Goal: Use online tool/utility

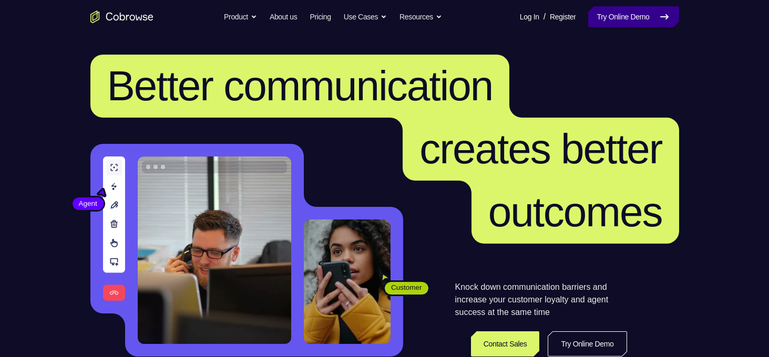
click at [608, 20] on link "Try Online Demo" at bounding box center [633, 16] width 90 height 21
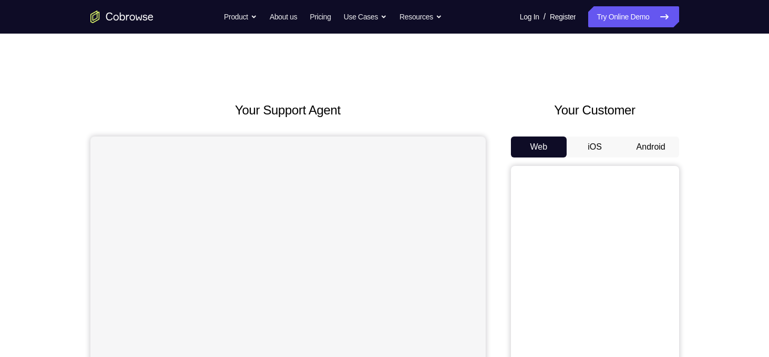
click at [654, 149] on button "Android" at bounding box center [651, 147] width 56 height 21
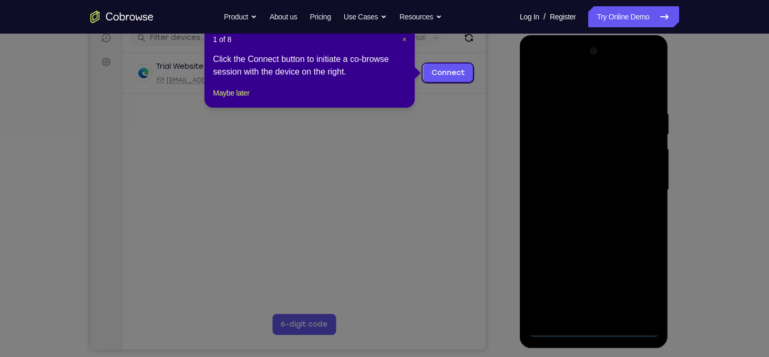
click at [405, 41] on span "×" at bounding box center [404, 39] width 4 height 8
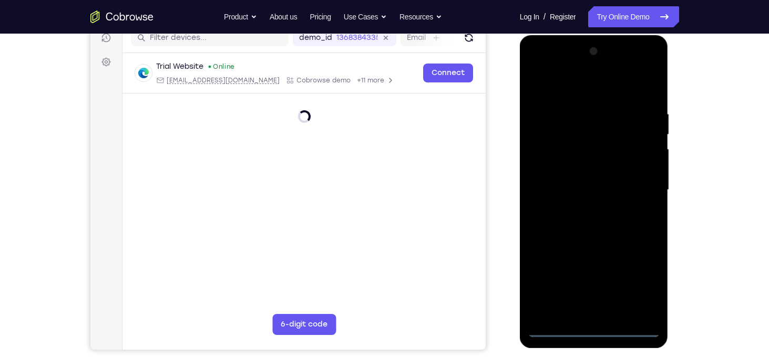
click at [595, 325] on div at bounding box center [594, 190] width 132 height 294
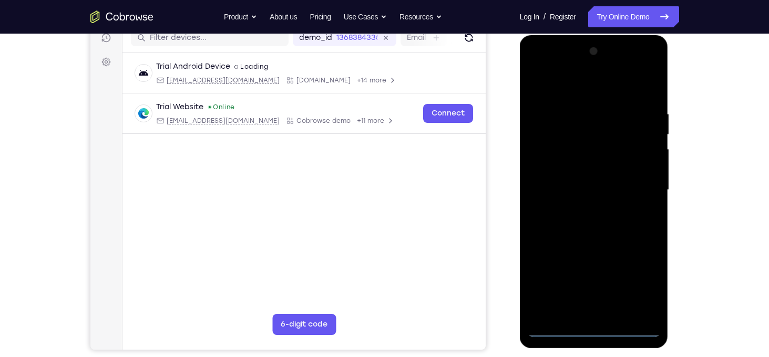
click at [595, 329] on div at bounding box center [594, 190] width 132 height 294
click at [644, 286] on div at bounding box center [594, 190] width 132 height 294
click at [589, 94] on div at bounding box center [594, 190] width 132 height 294
click at [638, 184] on div at bounding box center [594, 190] width 132 height 294
click at [587, 209] on div at bounding box center [594, 190] width 132 height 294
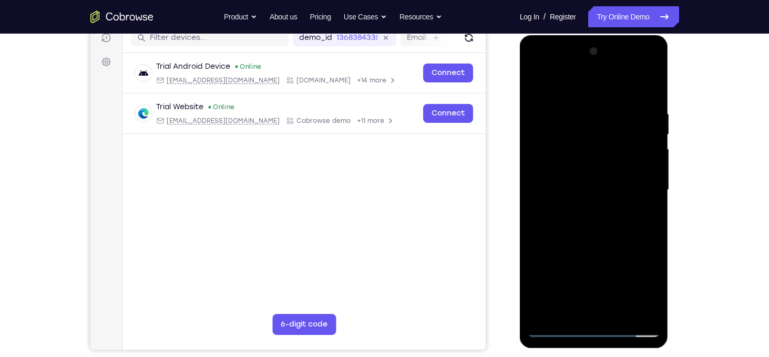
click at [591, 164] on div at bounding box center [594, 190] width 132 height 294
click at [591, 182] on div at bounding box center [594, 190] width 132 height 294
click at [592, 168] on div at bounding box center [594, 190] width 132 height 294
click at [620, 312] on div at bounding box center [594, 190] width 132 height 294
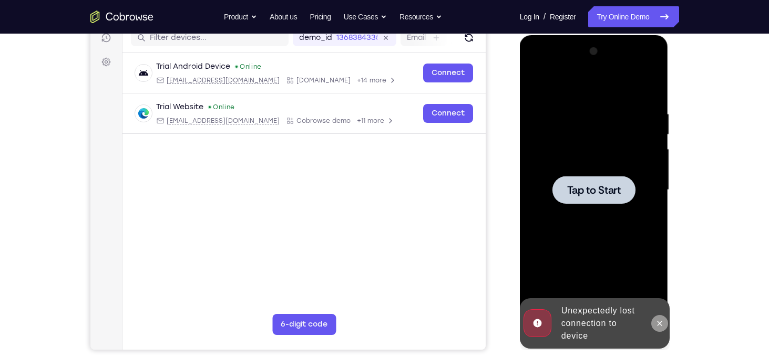
click at [656, 322] on icon at bounding box center [659, 324] width 8 height 8
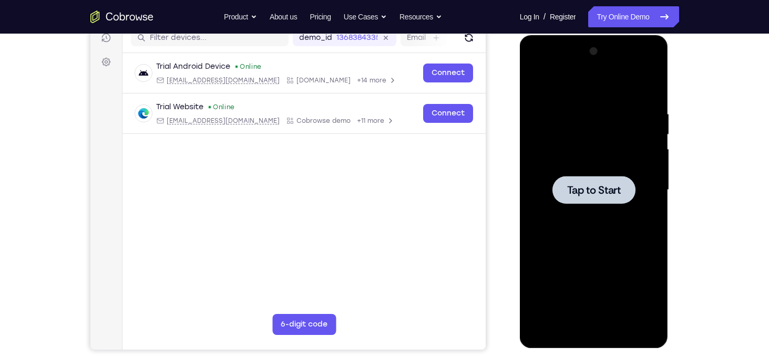
click at [600, 185] on span "Tap to Start" at bounding box center [594, 190] width 54 height 11
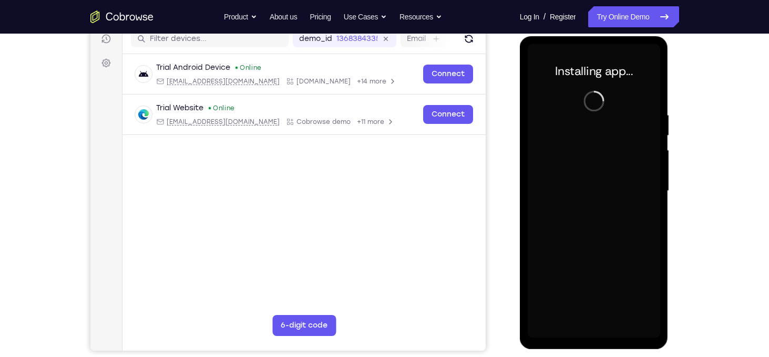
scroll to position [139, 0]
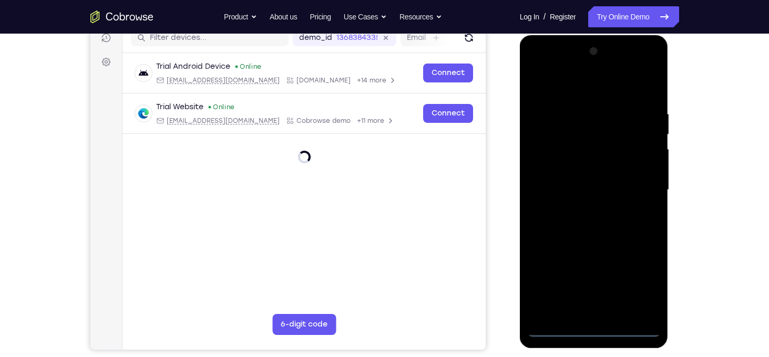
click at [593, 324] on div at bounding box center [594, 190] width 132 height 294
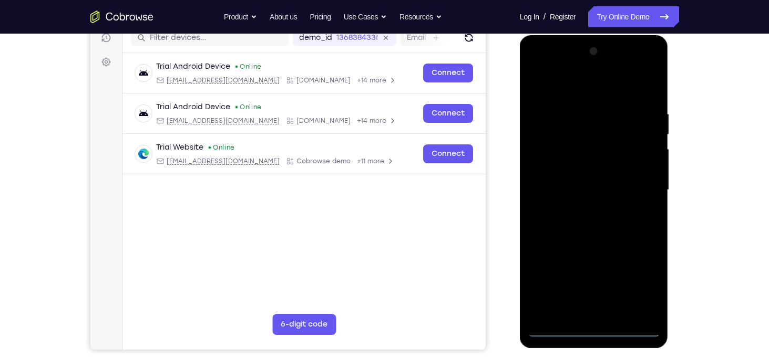
click at [597, 327] on div at bounding box center [594, 190] width 132 height 294
click at [637, 284] on div at bounding box center [594, 190] width 132 height 294
click at [572, 81] on div at bounding box center [594, 190] width 132 height 294
click at [642, 187] on div at bounding box center [594, 190] width 132 height 294
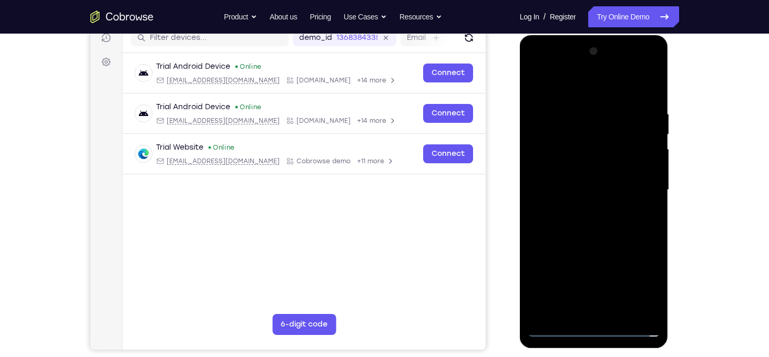
click at [606, 313] on div at bounding box center [594, 190] width 132 height 294
click at [577, 181] on div at bounding box center [594, 190] width 132 height 294
click at [590, 169] on div at bounding box center [594, 190] width 132 height 294
click at [593, 188] on div at bounding box center [594, 190] width 132 height 294
click at [568, 229] on div at bounding box center [594, 190] width 132 height 294
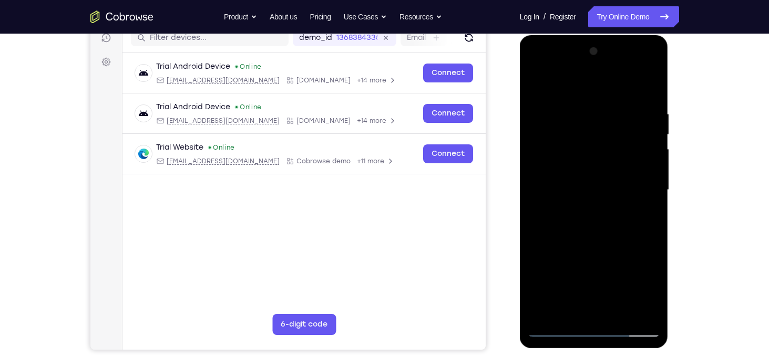
click at [619, 311] on div at bounding box center [594, 190] width 132 height 294
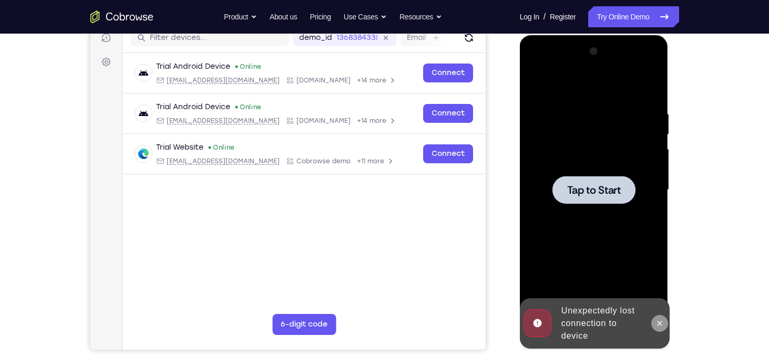
click at [661, 317] on button at bounding box center [659, 323] width 17 height 17
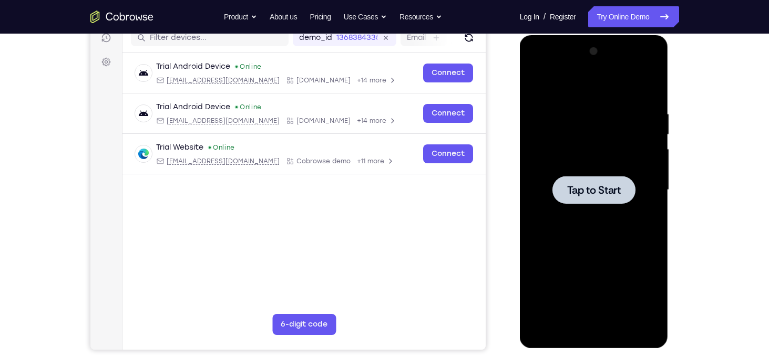
click at [580, 188] on span "Tap to Start" at bounding box center [594, 190] width 54 height 11
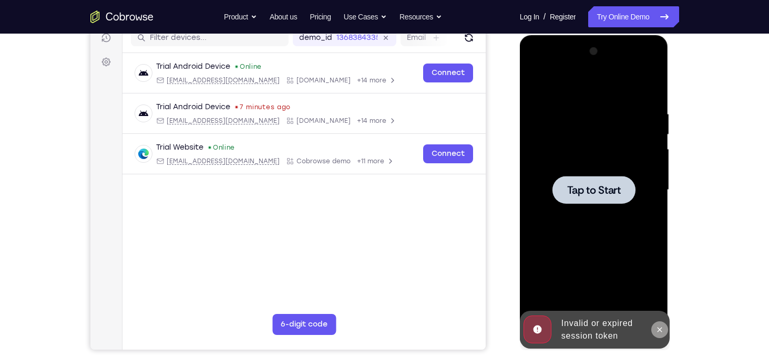
click at [663, 330] on icon at bounding box center [659, 330] width 8 height 8
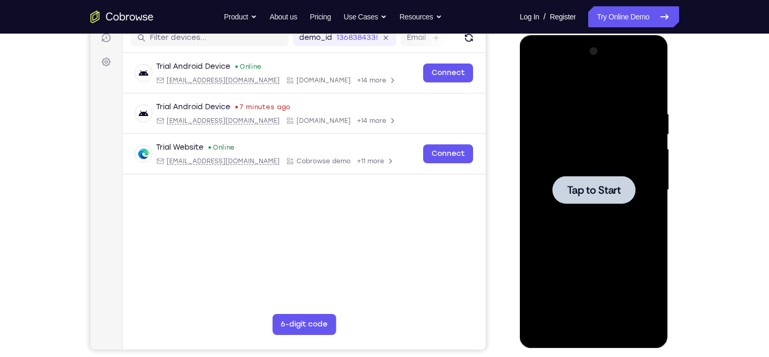
click at [600, 194] on span "Tap to Start" at bounding box center [594, 190] width 54 height 11
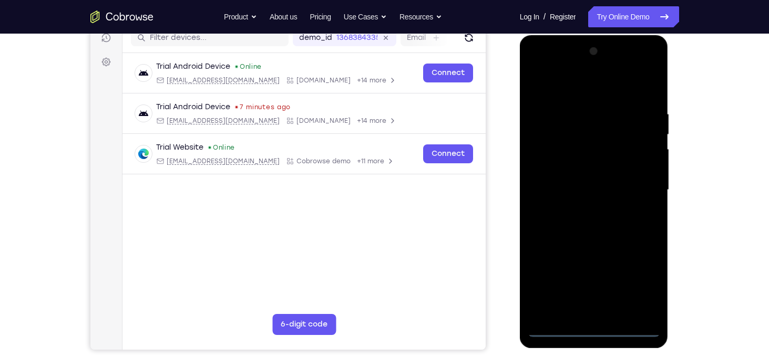
click at [593, 327] on div at bounding box center [594, 190] width 132 height 294
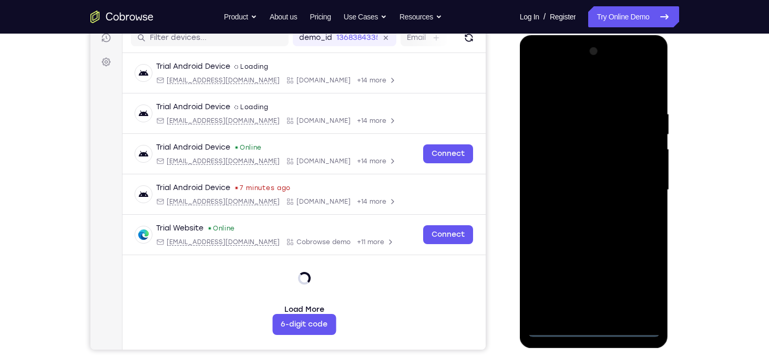
click at [640, 283] on div at bounding box center [594, 190] width 132 height 294
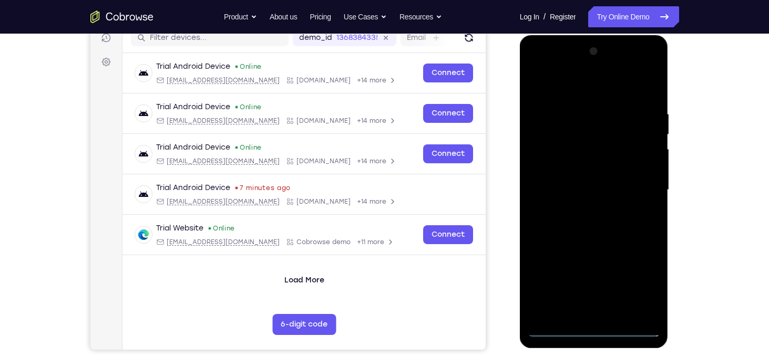
click at [582, 90] on div at bounding box center [594, 190] width 132 height 294
click at [645, 187] on div at bounding box center [594, 190] width 132 height 294
click at [587, 211] on div at bounding box center [594, 190] width 132 height 294
click at [575, 180] on div at bounding box center [594, 190] width 132 height 294
click at [572, 166] on div at bounding box center [594, 190] width 132 height 294
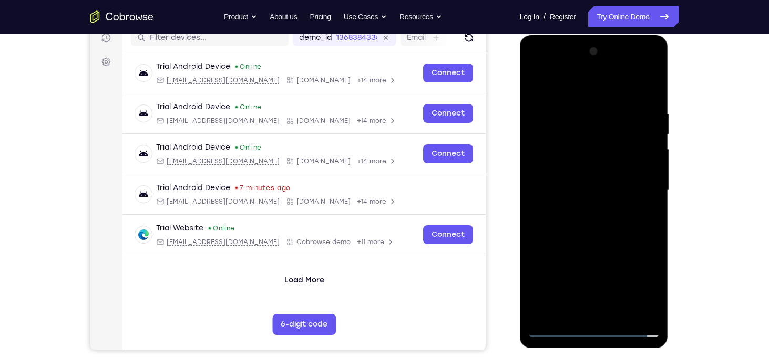
click at [583, 192] on div at bounding box center [594, 190] width 132 height 294
click at [603, 229] on div at bounding box center [594, 190] width 132 height 294
click at [601, 236] on div at bounding box center [594, 190] width 132 height 294
drag, startPoint x: 599, startPoint y: 97, endPoint x: 604, endPoint y: 14, distance: 82.6
click at [604, 35] on html "Online web based iOS Simulators and Android Emulators. Run iPhone, iPad, Mobile…" at bounding box center [595, 192] width 150 height 315
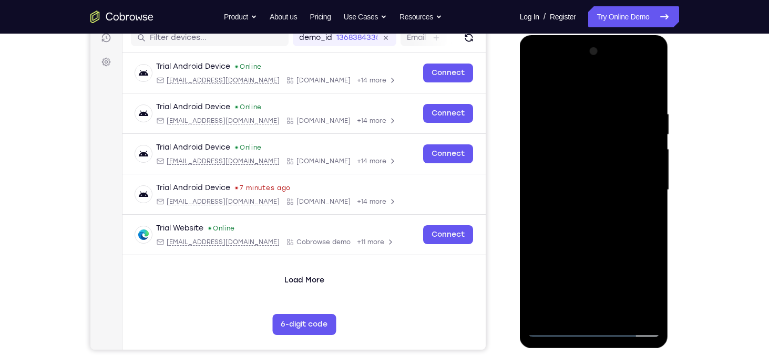
drag, startPoint x: 600, startPoint y: 92, endPoint x: 605, endPoint y: -7, distance: 98.9
click at [605, 35] on html "Online web based iOS Simulators and Android Emulators. Run iPhone, iPad, Mobile…" at bounding box center [595, 192] width 150 height 315
click at [652, 83] on div at bounding box center [594, 190] width 132 height 294
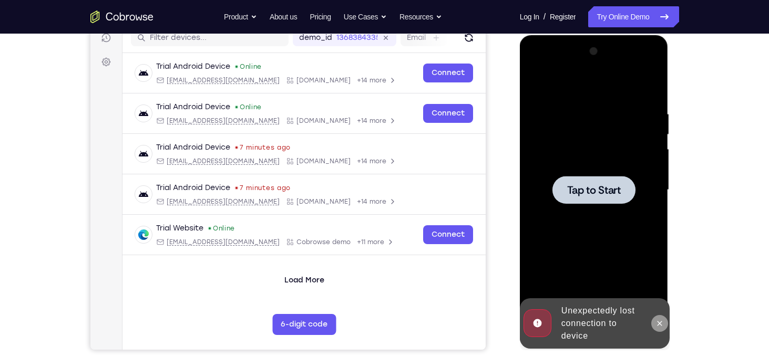
click at [660, 321] on icon at bounding box center [659, 324] width 8 height 8
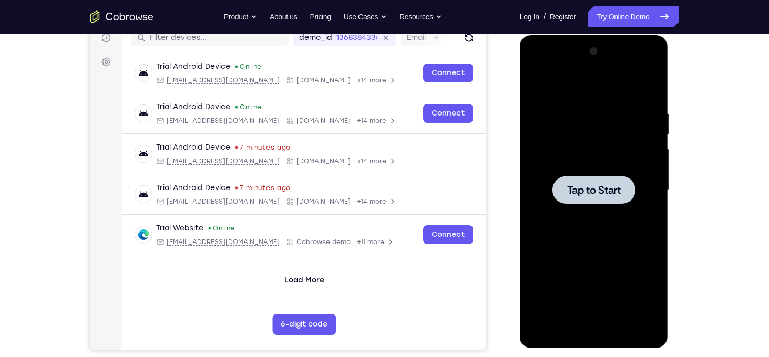
click at [607, 199] on div at bounding box center [593, 190] width 83 height 28
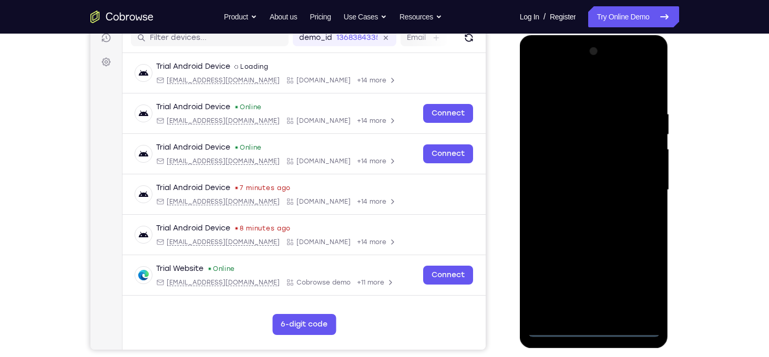
click at [595, 332] on div at bounding box center [594, 190] width 132 height 294
click at [645, 281] on div at bounding box center [594, 190] width 132 height 294
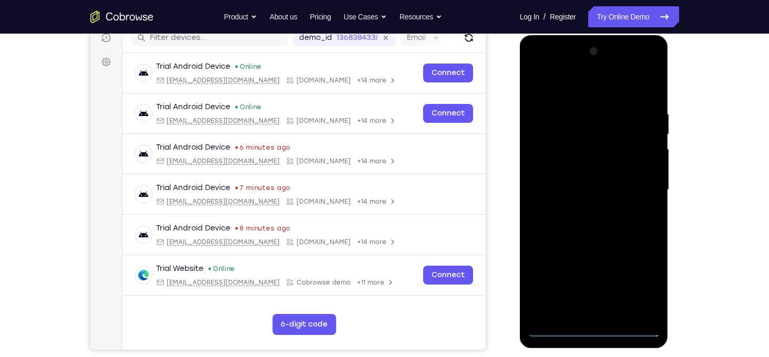
click at [578, 86] on div at bounding box center [594, 190] width 132 height 294
click at [639, 181] on div at bounding box center [594, 190] width 132 height 294
click at [585, 209] on div at bounding box center [594, 190] width 132 height 294
click at [590, 182] on div at bounding box center [594, 190] width 132 height 294
click at [585, 170] on div at bounding box center [594, 190] width 132 height 294
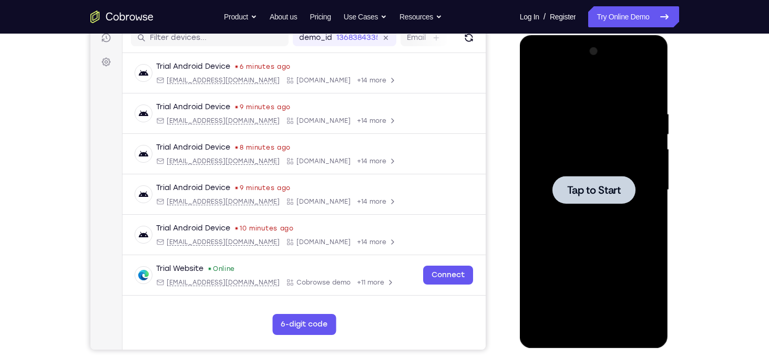
click at [584, 199] on div at bounding box center [593, 190] width 83 height 28
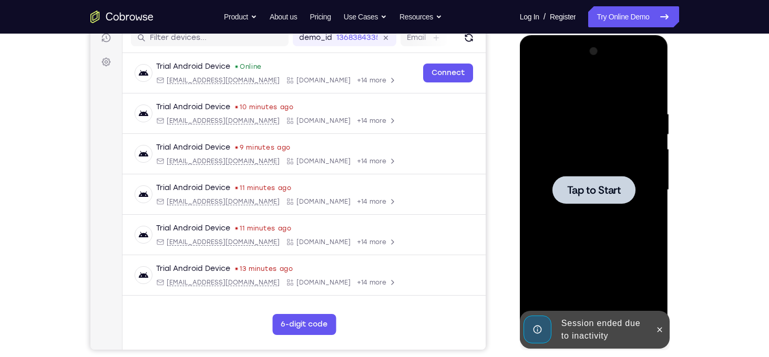
click at [575, 191] on span "Tap to Start" at bounding box center [594, 190] width 54 height 11
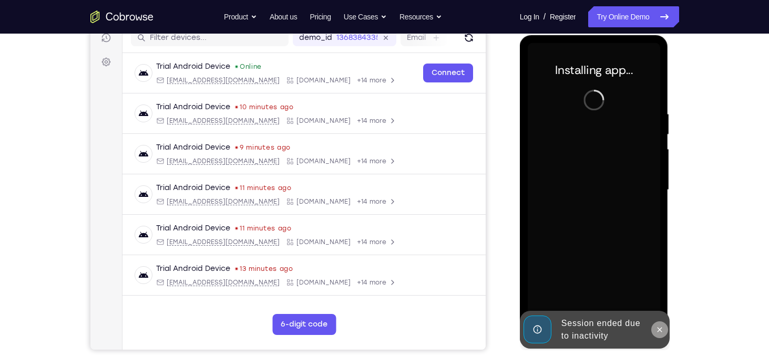
click at [660, 330] on icon at bounding box center [659, 329] width 5 height 5
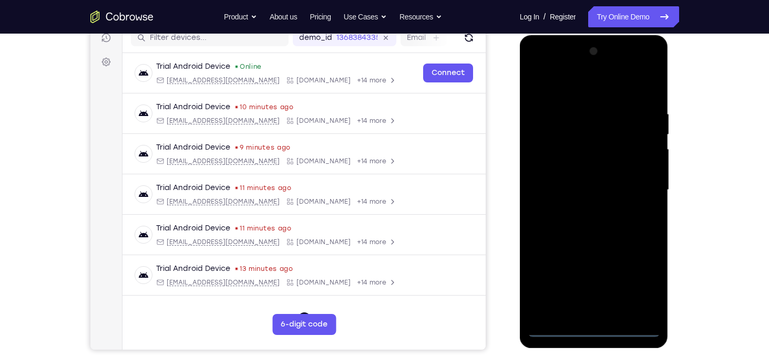
click at [594, 326] on div at bounding box center [594, 190] width 132 height 294
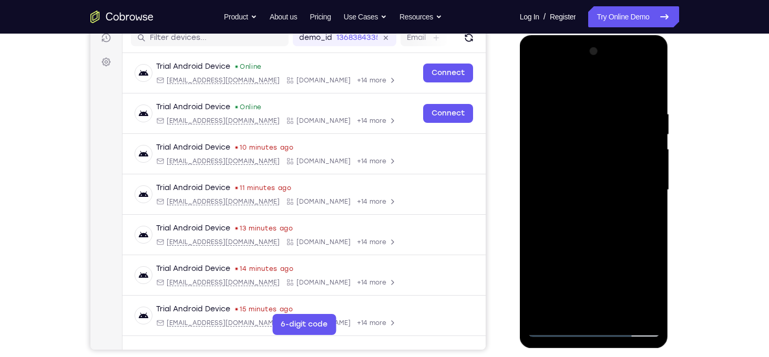
click at [633, 285] on div at bounding box center [594, 190] width 132 height 294
click at [642, 282] on div at bounding box center [594, 190] width 132 height 294
click at [583, 313] on div at bounding box center [594, 190] width 132 height 294
click at [573, 85] on div at bounding box center [594, 190] width 132 height 294
click at [637, 187] on div at bounding box center [594, 190] width 132 height 294
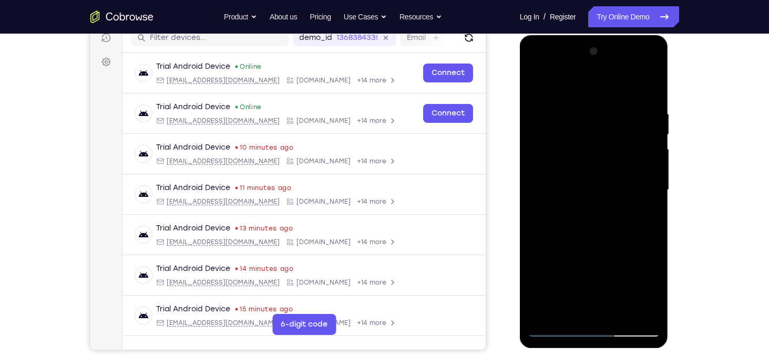
click at [585, 210] on div at bounding box center [594, 190] width 132 height 294
click at [584, 183] on div at bounding box center [594, 190] width 132 height 294
click at [576, 196] on div at bounding box center [594, 190] width 132 height 294
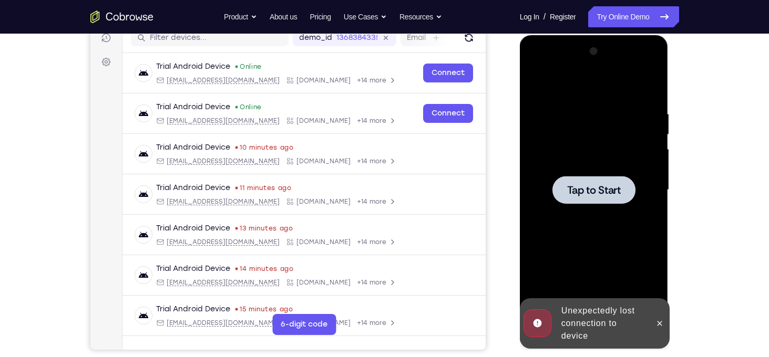
click at [590, 199] on div at bounding box center [593, 190] width 83 height 28
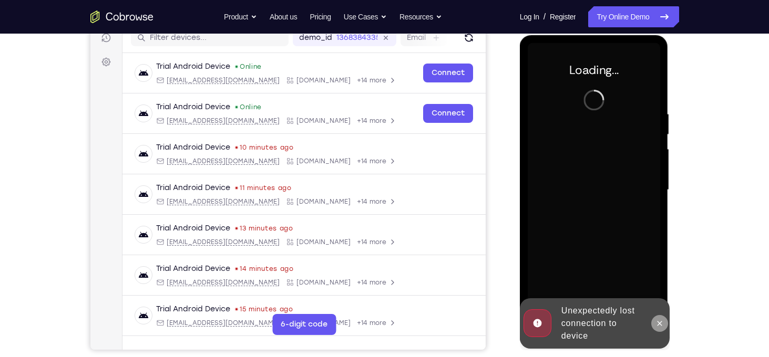
click at [659, 316] on button at bounding box center [659, 323] width 17 height 17
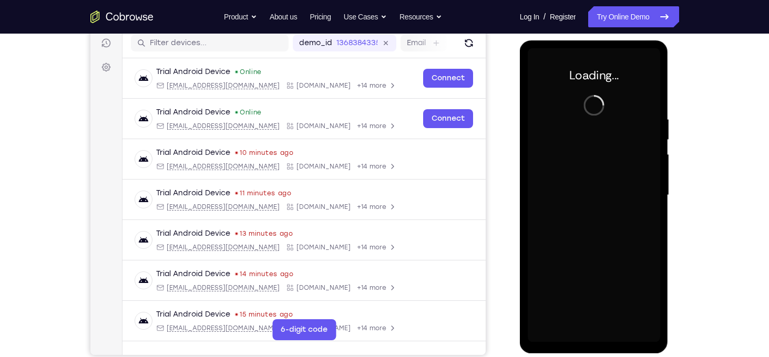
scroll to position [132, 0]
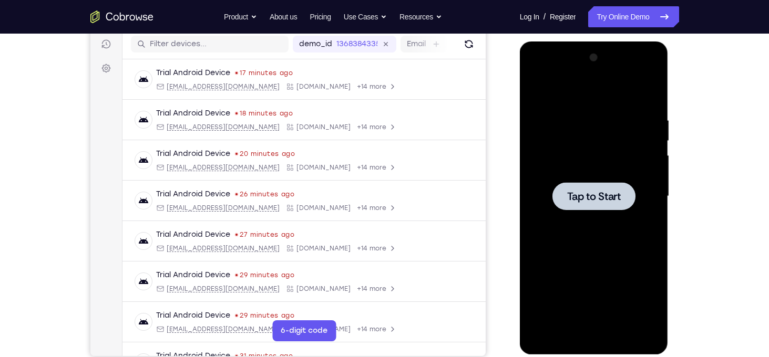
click at [614, 200] on span "Tap to Start" at bounding box center [594, 196] width 54 height 11
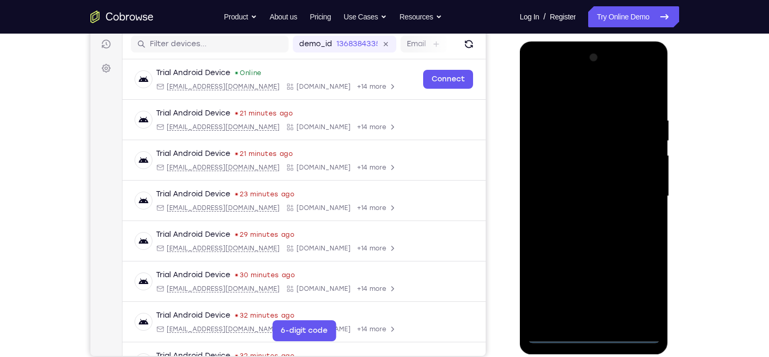
click at [591, 336] on div at bounding box center [594, 196] width 132 height 294
click at [640, 287] on div at bounding box center [594, 196] width 132 height 294
click at [635, 289] on div at bounding box center [594, 196] width 132 height 294
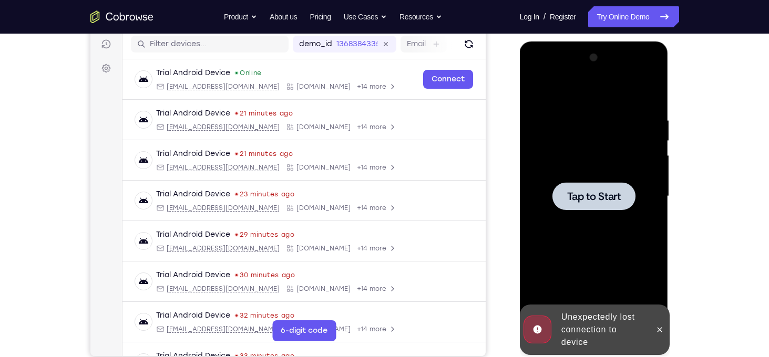
click at [605, 198] on span "Tap to Start" at bounding box center [594, 196] width 54 height 11
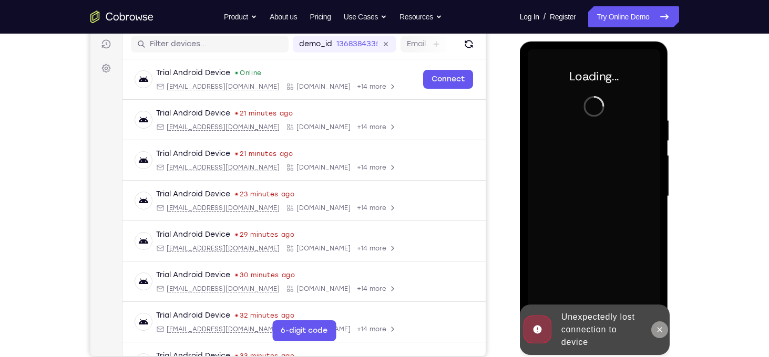
click at [663, 326] on icon at bounding box center [659, 330] width 8 height 8
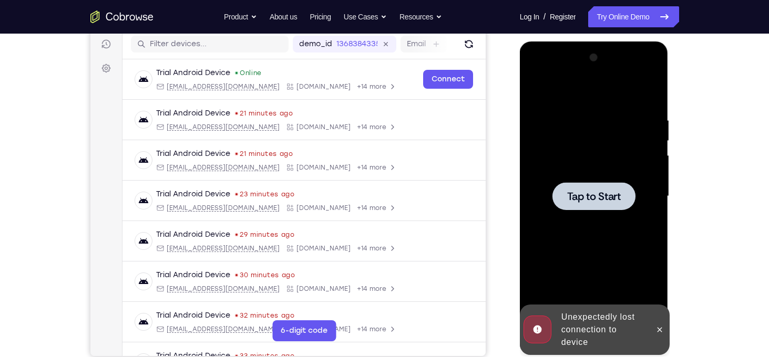
click at [590, 201] on span "Tap to Start" at bounding box center [594, 196] width 54 height 11
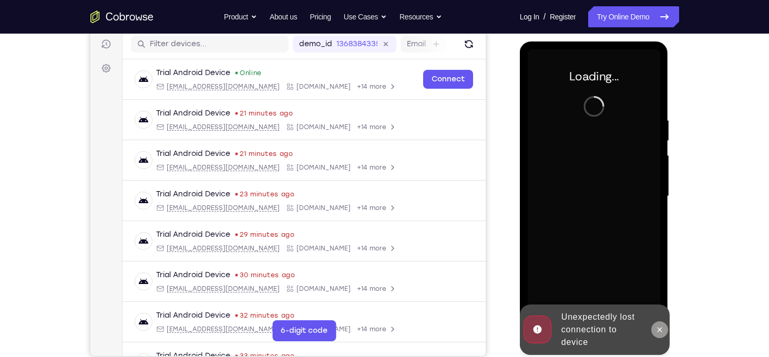
drag, startPoint x: 659, startPoint y: 327, endPoint x: 868, endPoint y: 100, distance: 308.7
click at [659, 327] on icon at bounding box center [659, 330] width 8 height 8
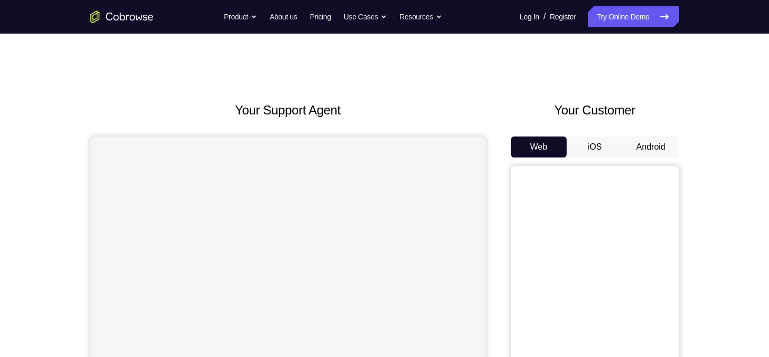
click at [658, 145] on button "Android" at bounding box center [651, 147] width 56 height 21
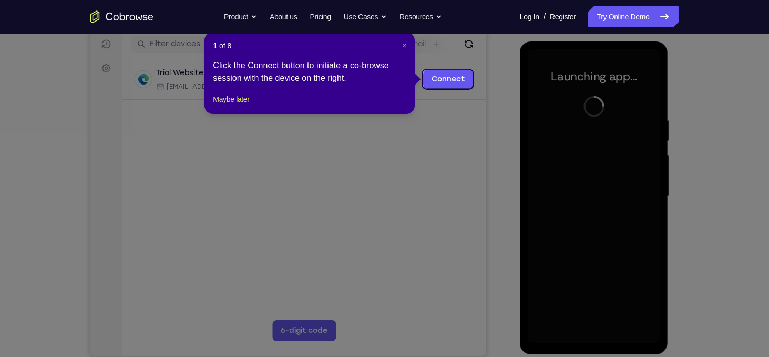
click at [403, 46] on span "×" at bounding box center [404, 46] width 4 height 8
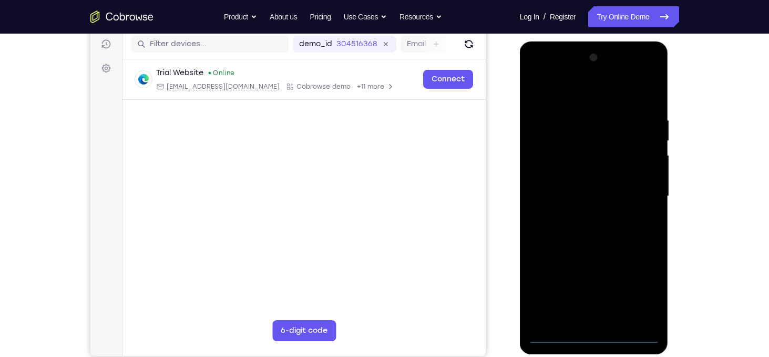
click at [597, 331] on div at bounding box center [594, 196] width 132 height 294
click at [597, 334] on div at bounding box center [594, 196] width 132 height 294
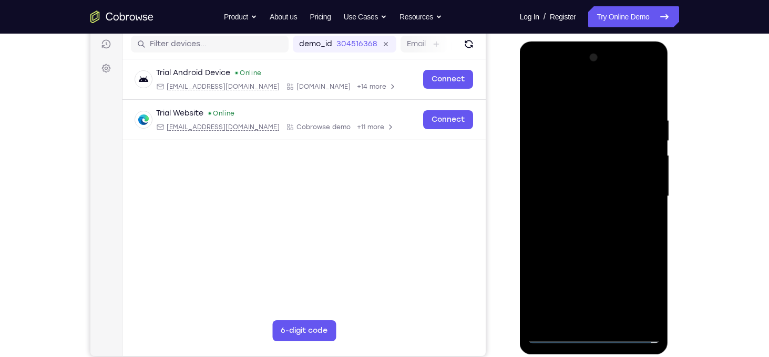
click at [636, 292] on div at bounding box center [594, 196] width 132 height 294
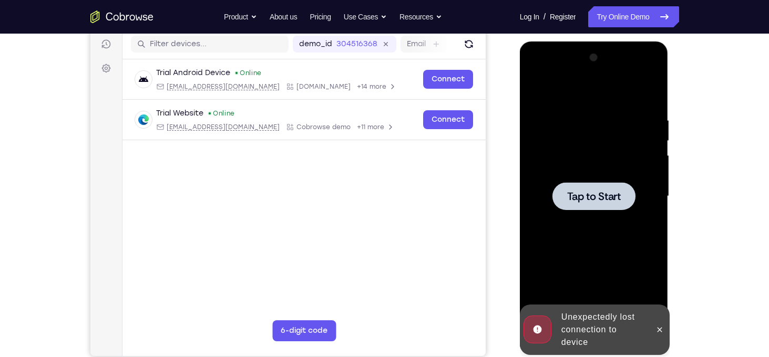
click at [607, 191] on span "Tap to Start" at bounding box center [594, 196] width 54 height 11
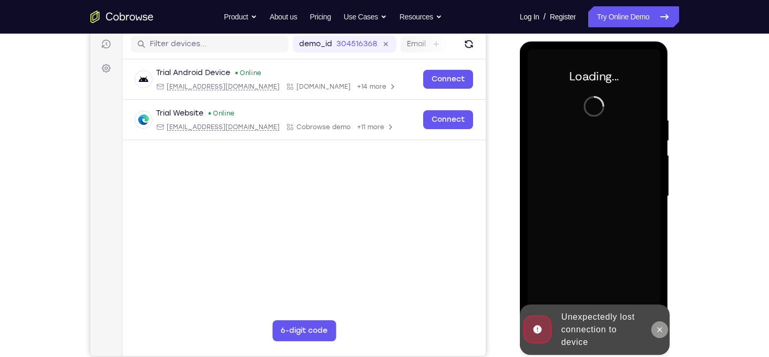
click at [660, 327] on icon at bounding box center [659, 330] width 8 height 8
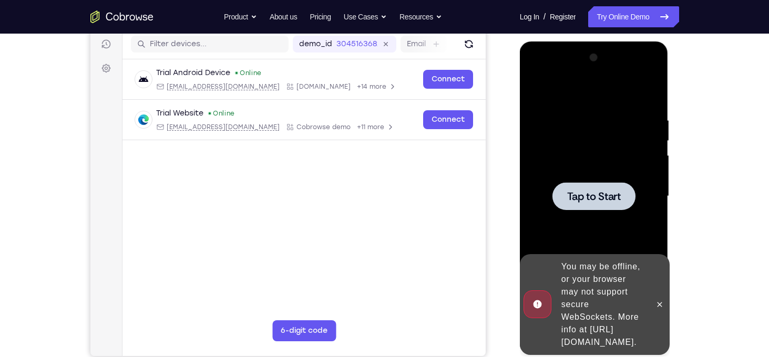
click at [578, 194] on span "Tap to Start" at bounding box center [594, 196] width 54 height 11
click at [661, 302] on icon at bounding box center [659, 304] width 5 height 5
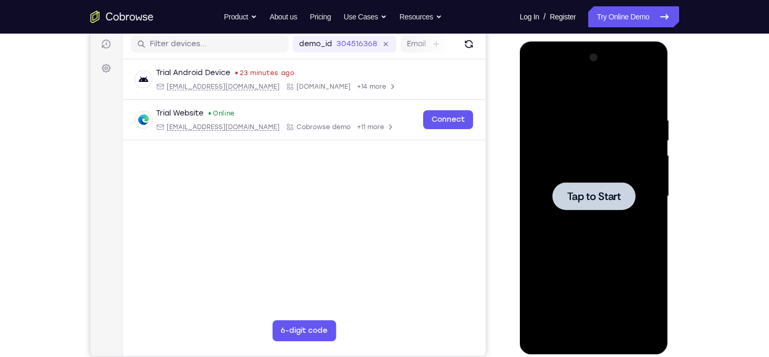
click at [586, 191] on span "Tap to Start" at bounding box center [594, 196] width 54 height 11
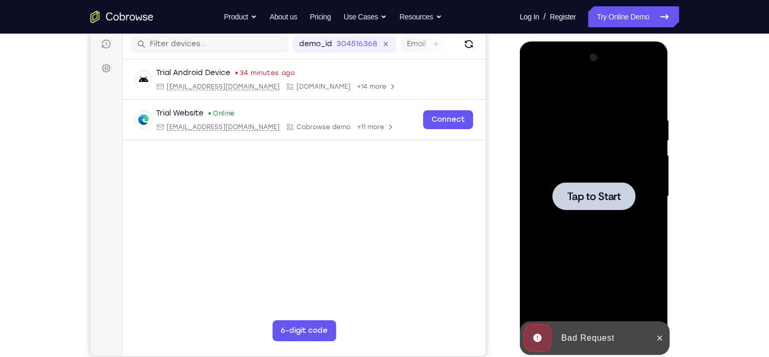
click at [596, 200] on span "Tap to Start" at bounding box center [594, 196] width 54 height 11
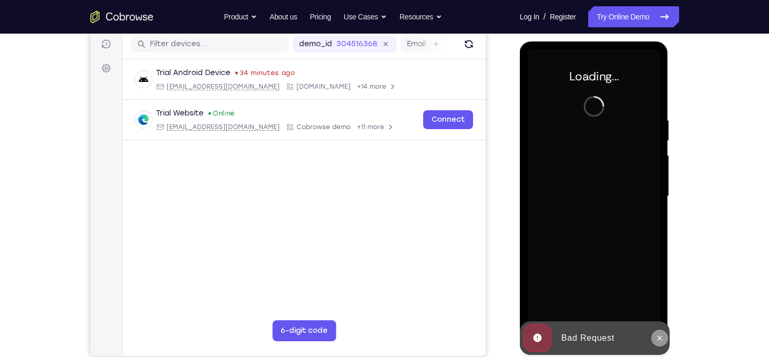
click at [663, 335] on icon at bounding box center [659, 338] width 8 height 8
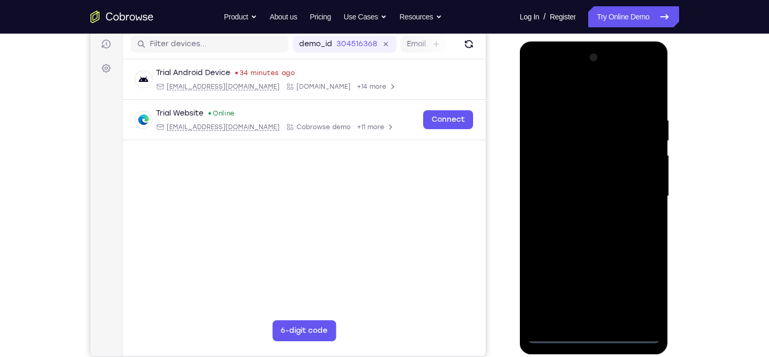
click at [593, 331] on div at bounding box center [594, 196] width 132 height 294
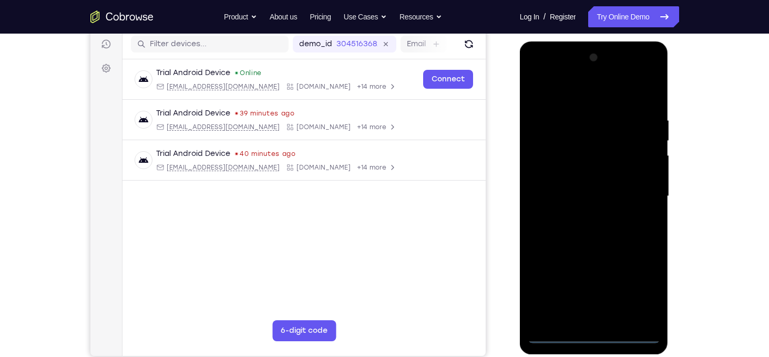
click at [595, 336] on div at bounding box center [594, 196] width 132 height 294
click at [644, 287] on div at bounding box center [594, 196] width 132 height 294
click at [584, 92] on div at bounding box center [594, 196] width 132 height 294
click at [634, 192] on div at bounding box center [594, 196] width 132 height 294
click at [580, 215] on div at bounding box center [594, 196] width 132 height 294
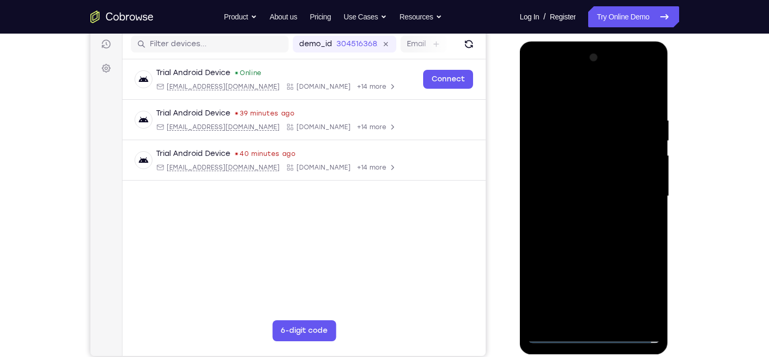
click at [585, 186] on div at bounding box center [594, 196] width 132 height 294
click at [583, 173] on div at bounding box center [594, 196] width 132 height 294
click at [598, 155] on div at bounding box center [594, 196] width 132 height 294
click at [580, 181] on div at bounding box center [594, 196] width 132 height 294
click at [583, 193] on div at bounding box center [594, 196] width 132 height 294
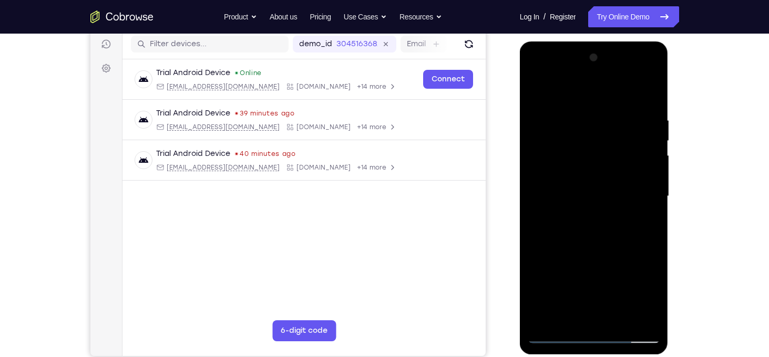
click at [597, 224] on div at bounding box center [594, 196] width 132 height 294
click at [643, 210] on div at bounding box center [594, 196] width 132 height 294
click at [567, 192] on div at bounding box center [594, 196] width 132 height 294
click at [607, 227] on div at bounding box center [594, 196] width 132 height 294
click at [600, 214] on div at bounding box center [594, 196] width 132 height 294
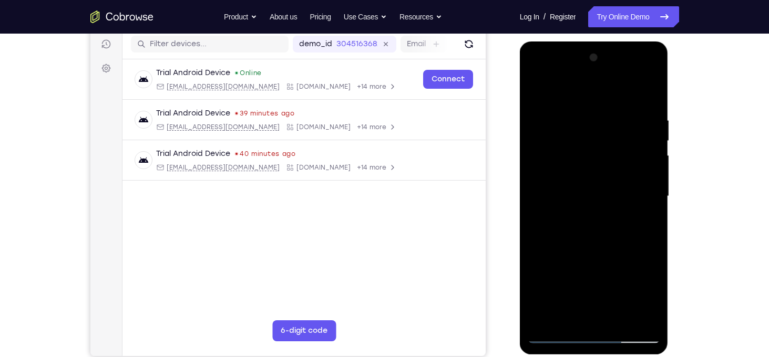
click at [604, 191] on div at bounding box center [594, 196] width 132 height 294
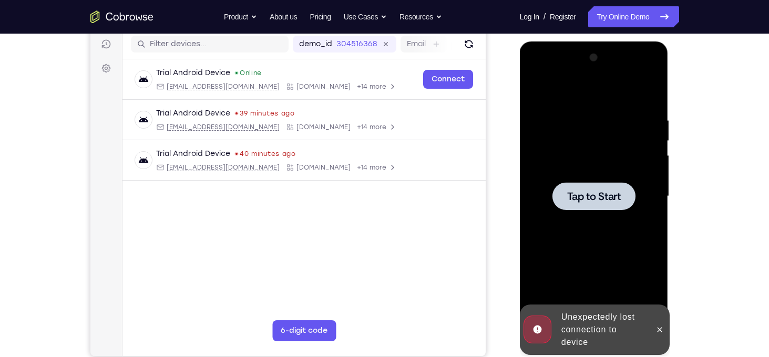
click at [614, 207] on div at bounding box center [593, 196] width 83 height 28
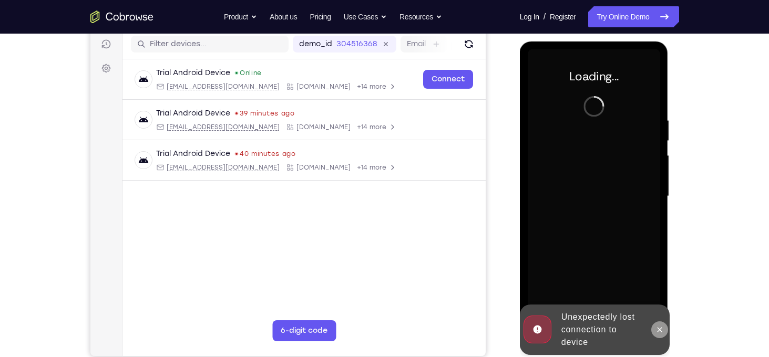
click at [655, 323] on button at bounding box center [659, 330] width 17 height 17
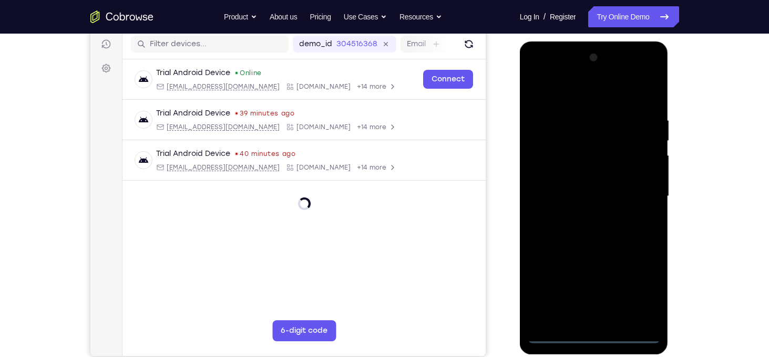
click at [599, 334] on div at bounding box center [594, 196] width 132 height 294
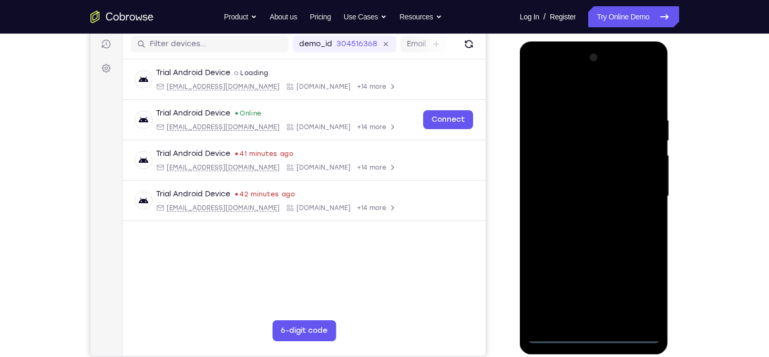
click at [643, 296] on div at bounding box center [594, 196] width 132 height 294
click at [583, 94] on div at bounding box center [594, 196] width 132 height 294
click at [634, 193] on div at bounding box center [594, 196] width 132 height 294
click at [579, 216] on div at bounding box center [594, 196] width 132 height 294
click at [572, 189] on div at bounding box center [594, 196] width 132 height 294
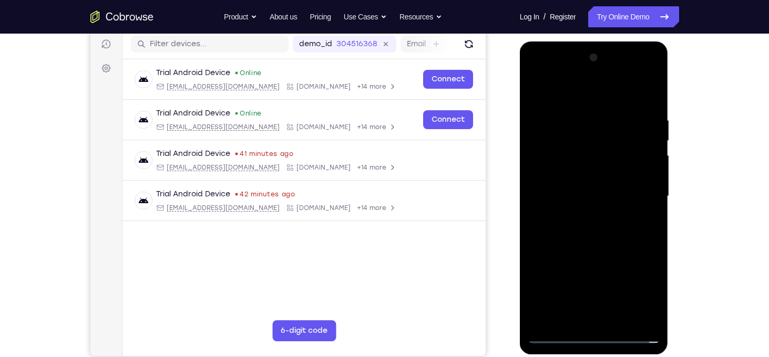
click at [576, 180] on div at bounding box center [594, 196] width 132 height 294
click at [582, 193] on div at bounding box center [594, 196] width 132 height 294
click at [616, 227] on div at bounding box center [594, 196] width 132 height 294
click at [640, 210] on div at bounding box center [594, 196] width 132 height 294
click at [647, 172] on div at bounding box center [594, 196] width 132 height 294
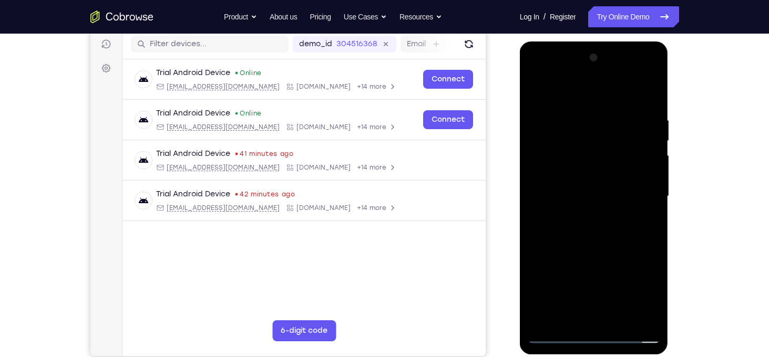
click at [602, 198] on div at bounding box center [594, 196] width 132 height 294
click at [603, 231] on div at bounding box center [594, 196] width 132 height 294
click at [603, 228] on div at bounding box center [594, 196] width 132 height 294
click at [602, 228] on div at bounding box center [594, 196] width 132 height 294
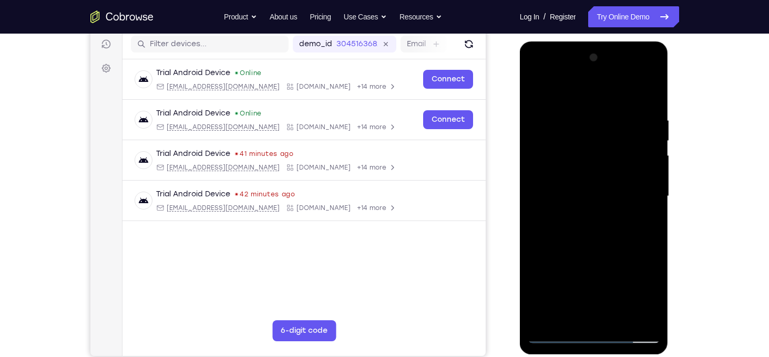
click at [595, 216] on div at bounding box center [594, 196] width 132 height 294
click at [598, 198] on div at bounding box center [594, 196] width 132 height 294
click at [609, 224] on div at bounding box center [594, 196] width 132 height 294
click at [622, 235] on div at bounding box center [594, 196] width 132 height 294
click at [614, 225] on div at bounding box center [594, 196] width 132 height 294
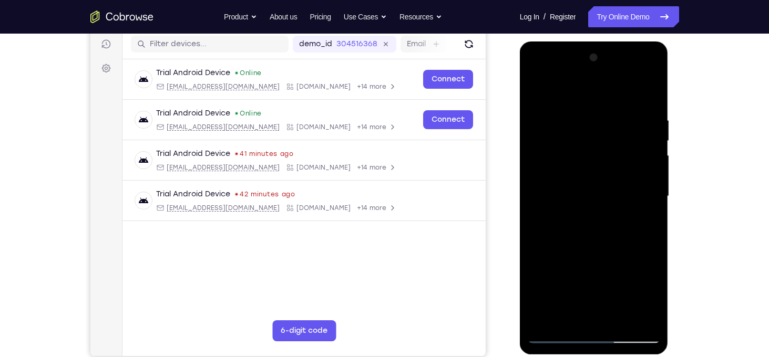
click at [606, 213] on div at bounding box center [594, 196] width 132 height 294
click at [605, 195] on div at bounding box center [594, 196] width 132 height 294
click at [614, 224] on div at bounding box center [594, 196] width 132 height 294
click at [552, 339] on div at bounding box center [594, 196] width 132 height 294
click at [583, 218] on div at bounding box center [594, 196] width 132 height 294
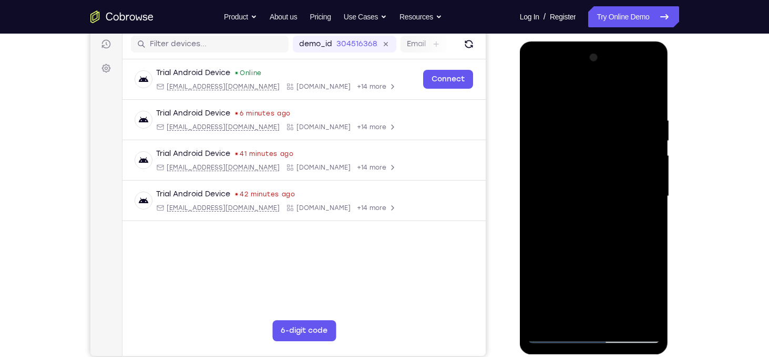
click at [584, 186] on div at bounding box center [594, 196] width 132 height 294
click at [584, 178] on div at bounding box center [594, 196] width 132 height 294
click at [588, 193] on div at bounding box center [594, 196] width 132 height 294
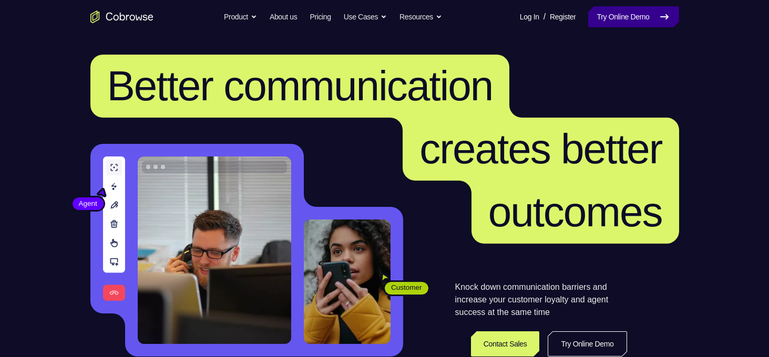
click at [620, 22] on link "Try Online Demo" at bounding box center [633, 16] width 90 height 21
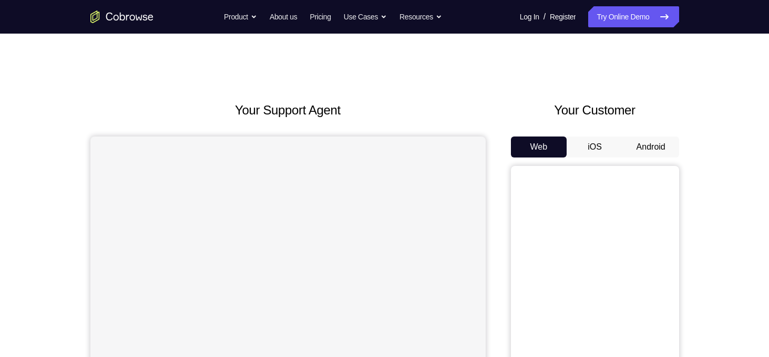
click at [646, 147] on button "Android" at bounding box center [651, 147] width 56 height 21
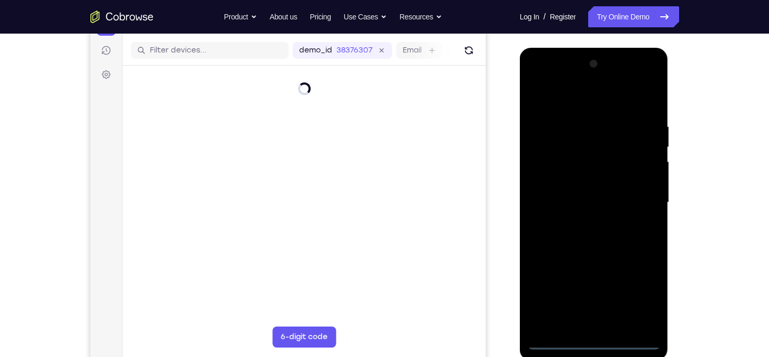
click at [598, 338] on div at bounding box center [594, 203] width 132 height 294
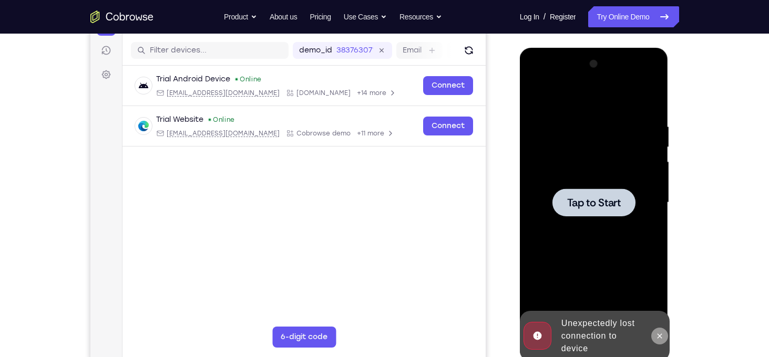
click at [657, 333] on icon at bounding box center [659, 336] width 8 height 8
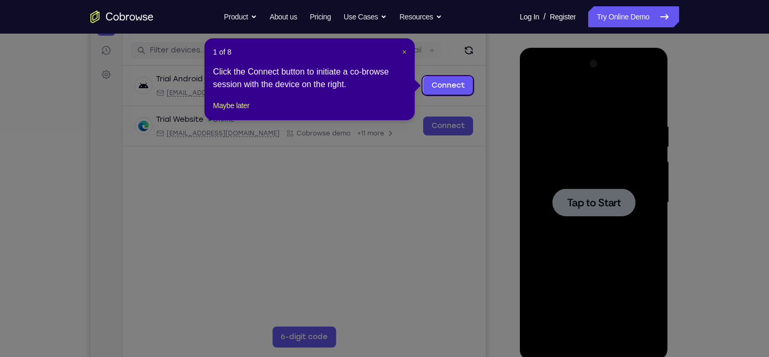
click at [404, 54] on span "×" at bounding box center [404, 52] width 4 height 8
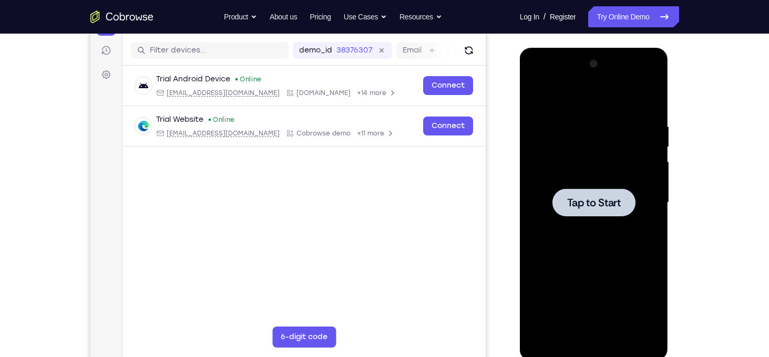
click at [568, 200] on span "Tap to Start" at bounding box center [594, 203] width 54 height 11
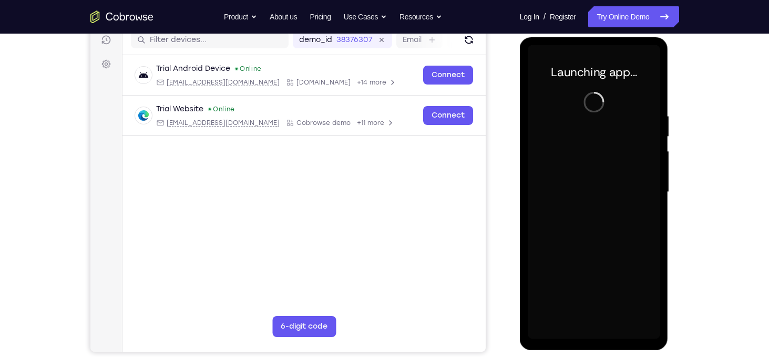
scroll to position [137, 0]
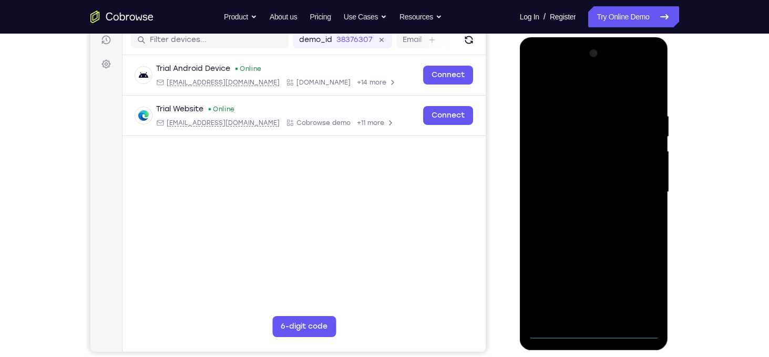
click at [595, 330] on div at bounding box center [594, 192] width 132 height 294
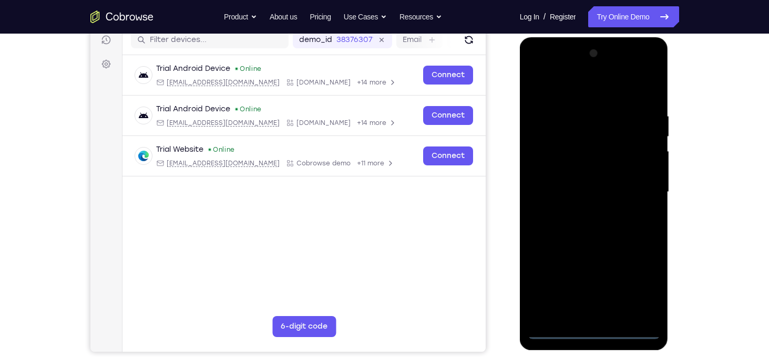
click at [648, 281] on div at bounding box center [594, 192] width 132 height 294
click at [558, 85] on div at bounding box center [594, 192] width 132 height 294
click at [640, 193] on div at bounding box center [594, 192] width 132 height 294
click at [581, 213] on div at bounding box center [594, 192] width 132 height 294
click at [582, 176] on div at bounding box center [594, 192] width 132 height 294
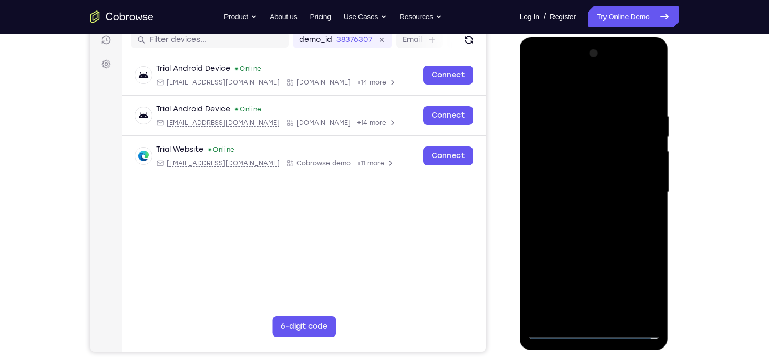
click at [574, 195] on div at bounding box center [594, 192] width 132 height 294
click at [581, 195] on div at bounding box center [594, 192] width 132 height 294
click at [619, 316] on div at bounding box center [594, 192] width 132 height 294
click at [606, 236] on div at bounding box center [594, 192] width 132 height 294
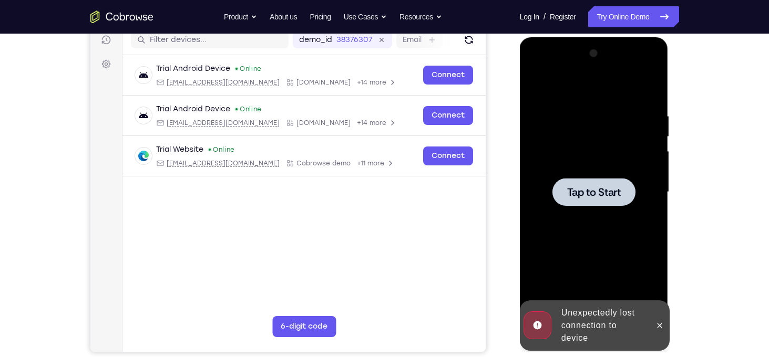
click at [609, 196] on span "Tap to Start" at bounding box center [594, 192] width 54 height 11
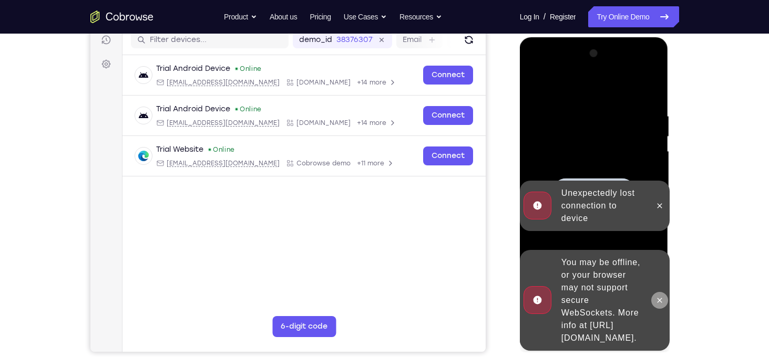
click at [656, 296] on icon at bounding box center [659, 300] width 8 height 8
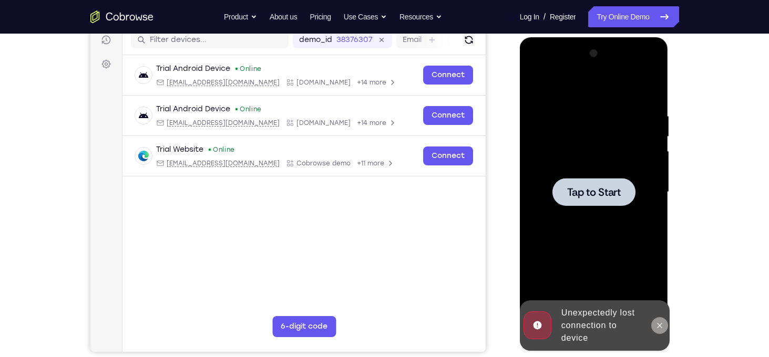
click at [659, 324] on icon at bounding box center [659, 325] width 5 height 5
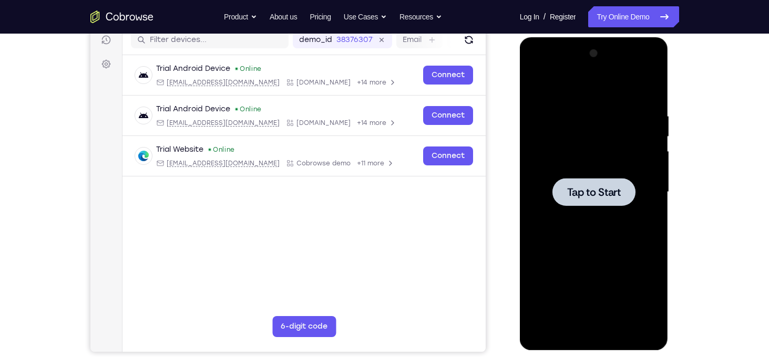
click at [581, 179] on div at bounding box center [593, 192] width 83 height 28
click at [585, 189] on span "Tap to Start" at bounding box center [594, 192] width 54 height 11
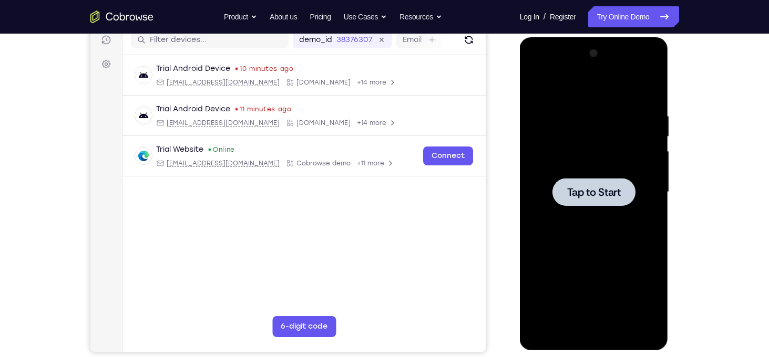
click at [578, 191] on span "Tap to Start" at bounding box center [594, 192] width 54 height 11
click at [584, 190] on span "Tap to Start" at bounding box center [594, 192] width 54 height 11
